Goal: Task Accomplishment & Management: Manage account settings

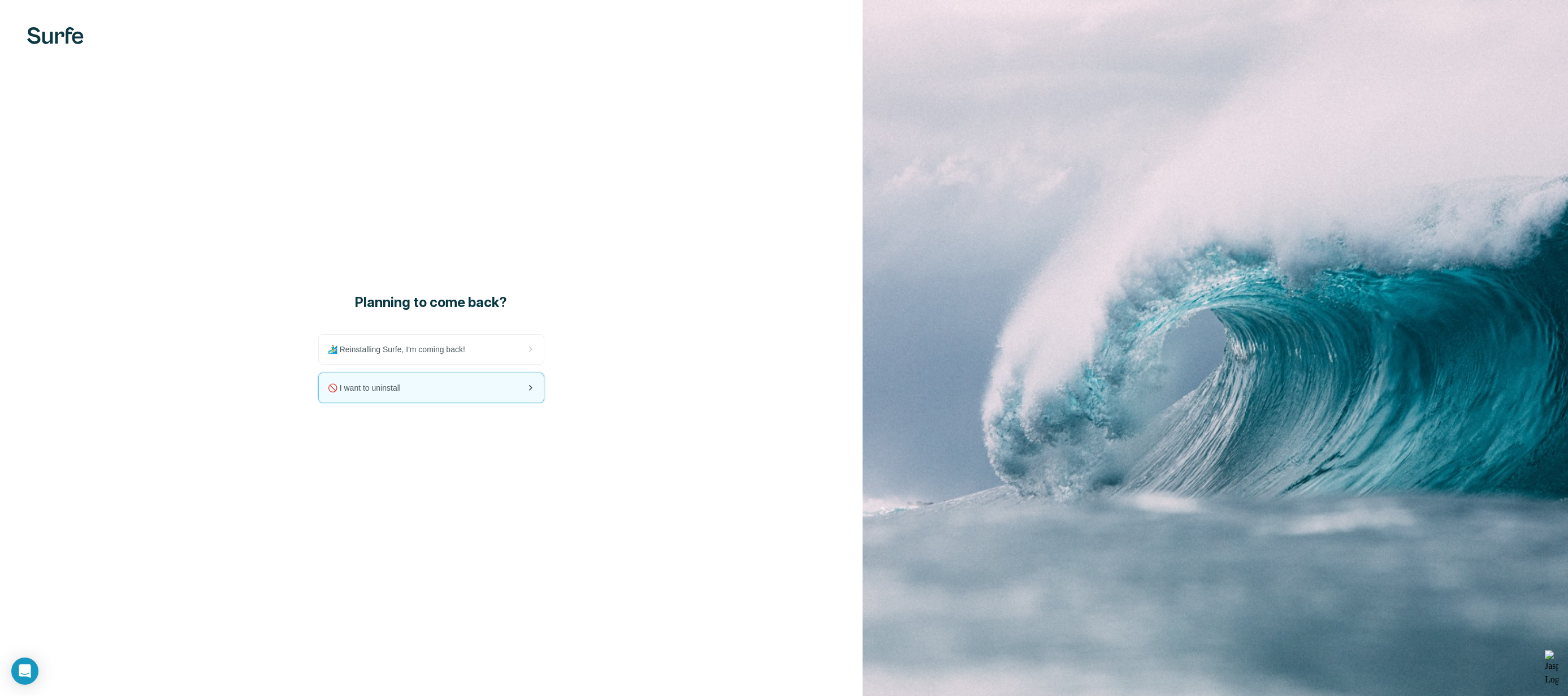
click at [417, 388] on div "🚫 I want to uninstall" at bounding box center [431, 388] width 225 height 30
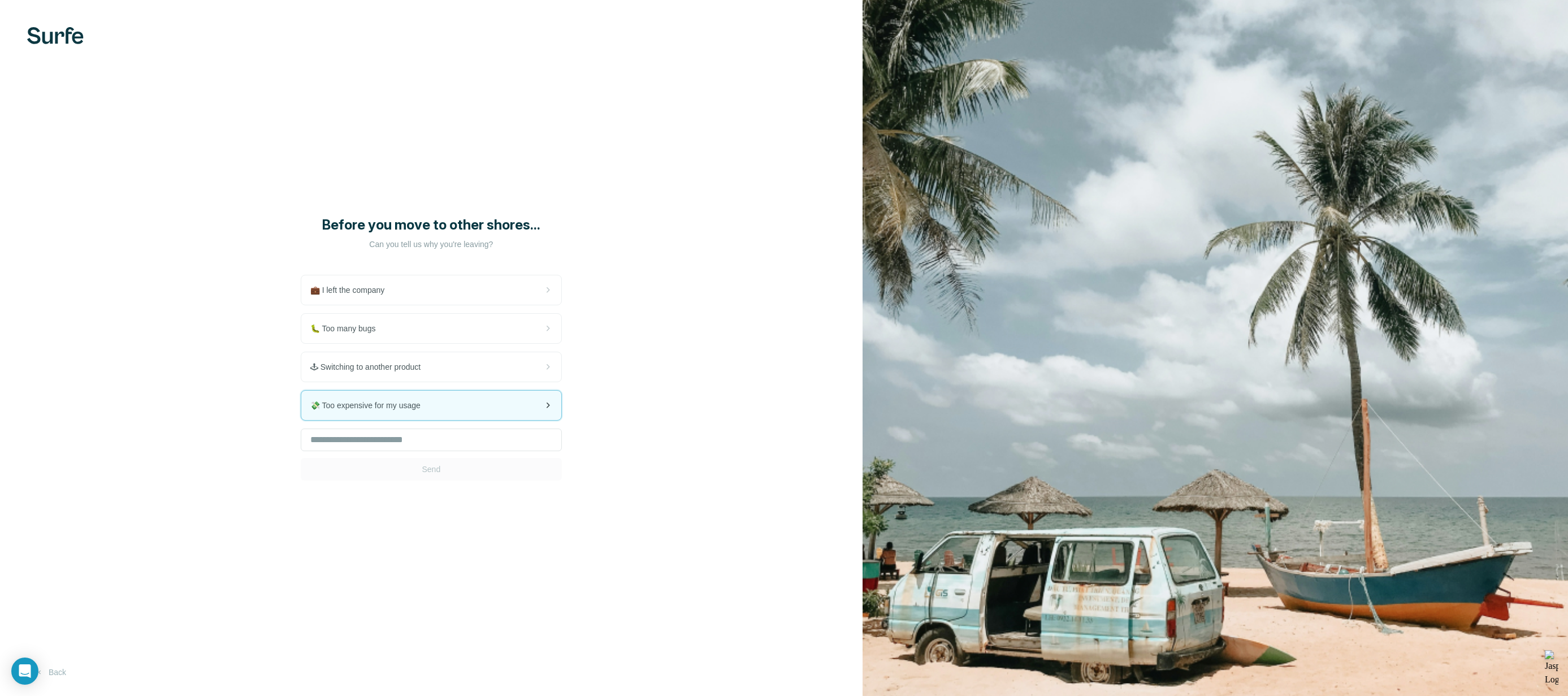
click at [476, 402] on div "💸 Too expensive for my usage" at bounding box center [431, 405] width 260 height 30
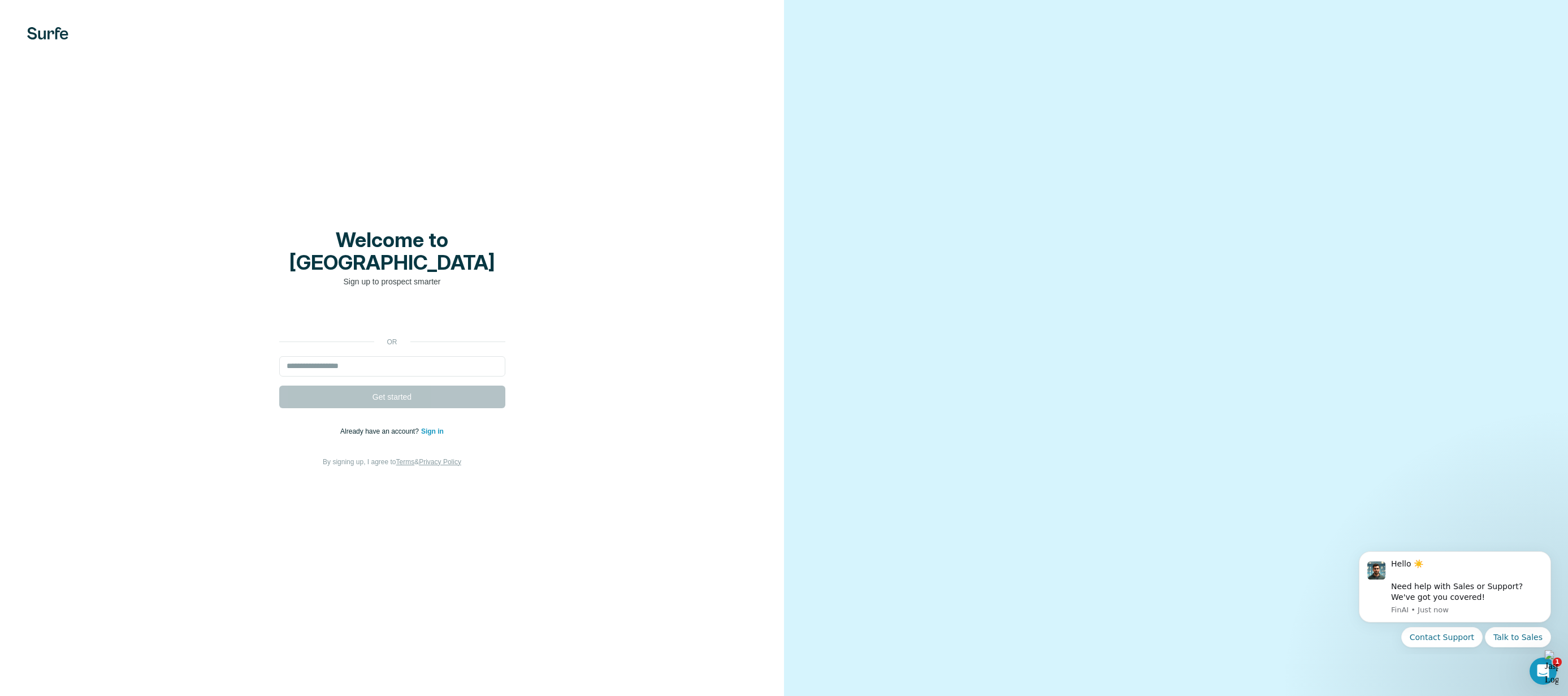
drag, startPoint x: 435, startPoint y: 420, endPoint x: 426, endPoint y: 422, distance: 9.2
click at [434, 428] on link "Sign in" at bounding box center [432, 432] width 22 height 8
